Goal: Task Accomplishment & Management: Use online tool/utility

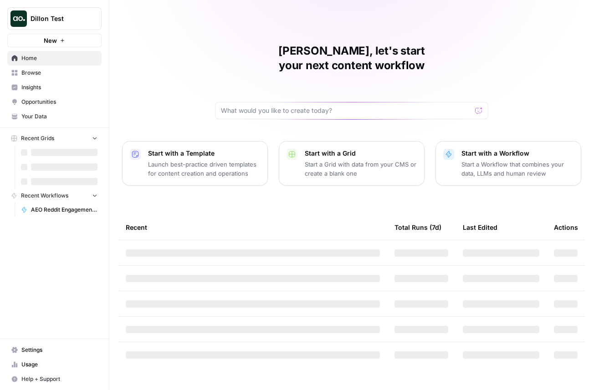
click at [49, 24] on button "Dillon Test" at bounding box center [54, 18] width 94 height 23
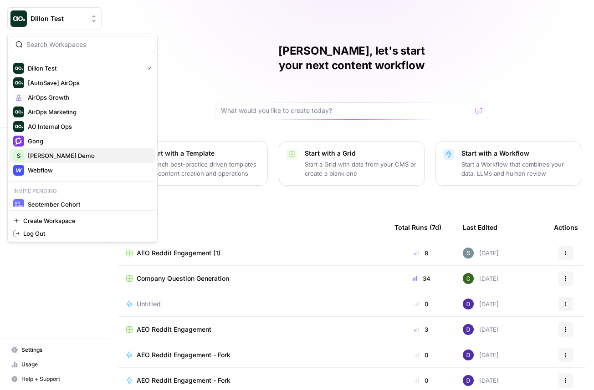
click at [49, 154] on span "Shanil Demo" at bounding box center [88, 155] width 120 height 9
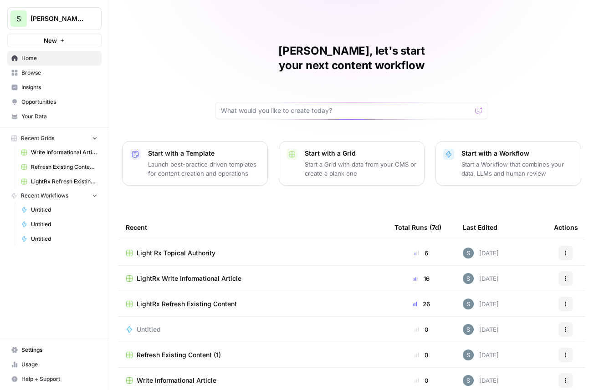
click at [49, 21] on span "Shanil Demo" at bounding box center [58, 18] width 55 height 9
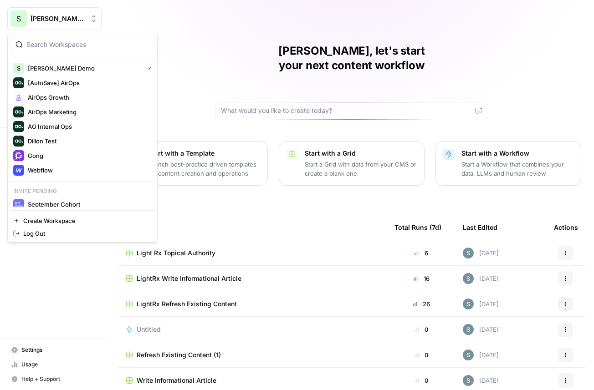
click at [225, 55] on div "Shanil, let's start your next content workflow" at bounding box center [351, 82] width 273 height 76
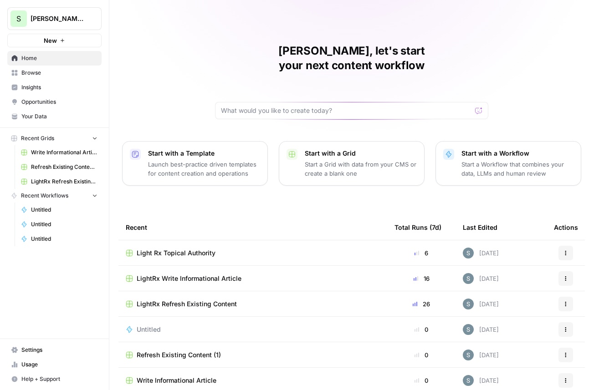
click at [42, 35] on button "New" at bounding box center [54, 41] width 94 height 14
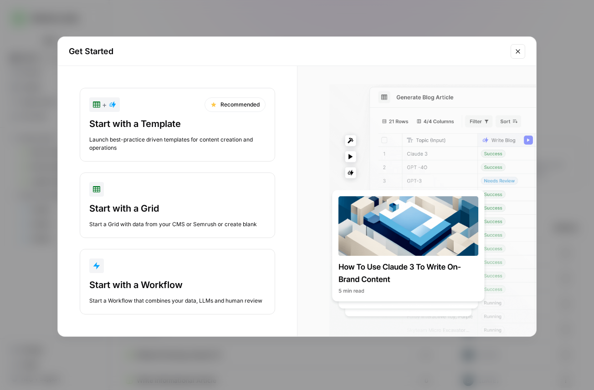
click at [293, 10] on div "Get Started + Recommended Start with a Template Launch best-practice driven tem…" at bounding box center [297, 195] width 594 height 390
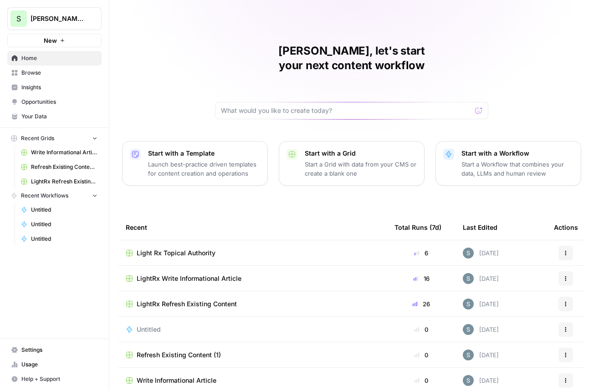
click at [67, 12] on button "S Shanil Demo" at bounding box center [54, 18] width 94 height 23
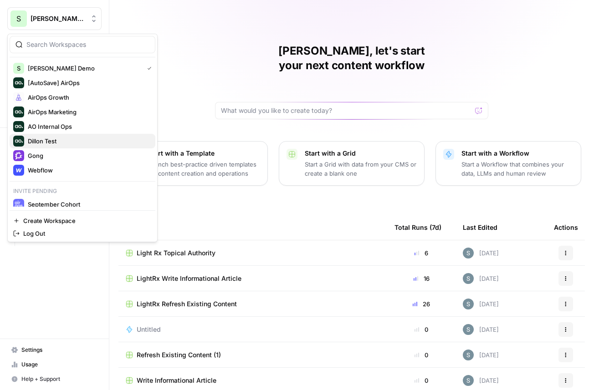
scroll to position [5, 0]
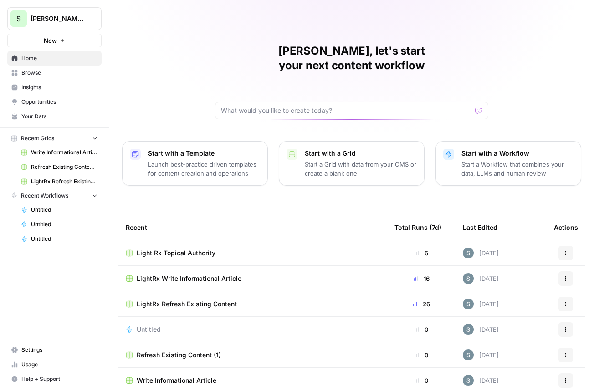
click at [207, 53] on div "Shanil, let's start your next content workflow Start with a Template Launch bes…" at bounding box center [351, 217] width 485 height 434
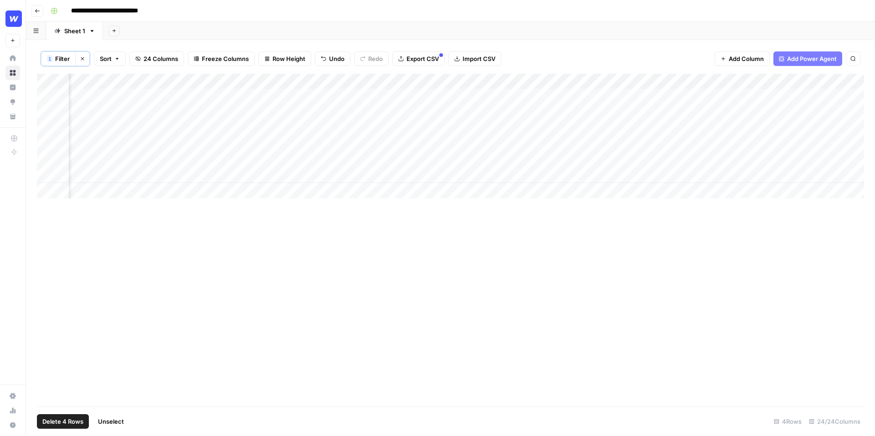
scroll to position [0, 978]
